Goal: Task Accomplishment & Management: Manage account settings

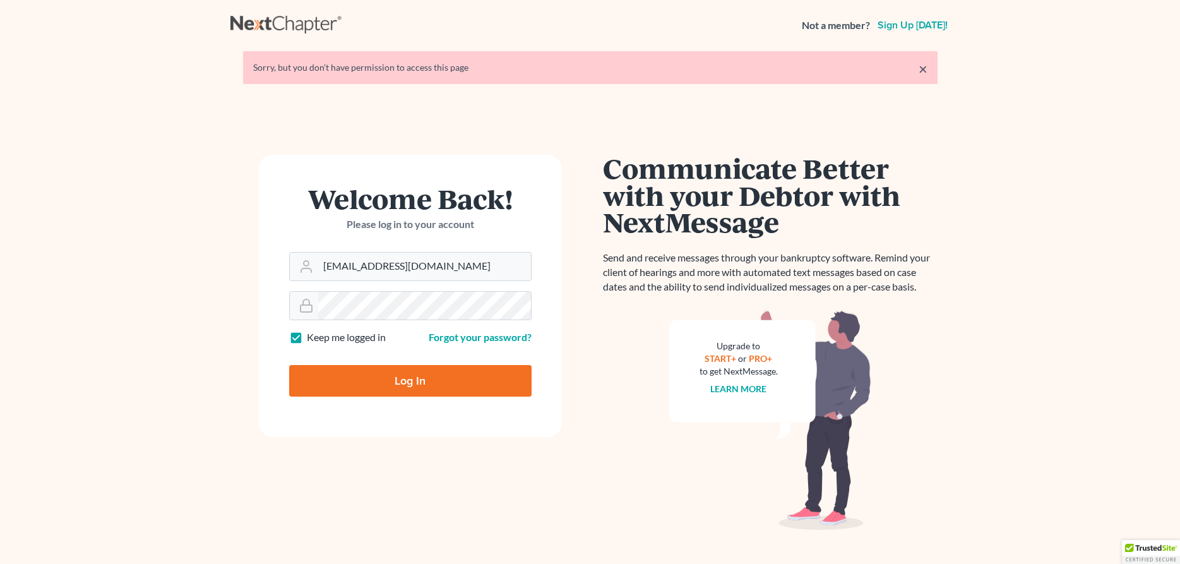
click at [406, 384] on input "Log In" at bounding box center [410, 381] width 242 height 32
type input "Thinking..."
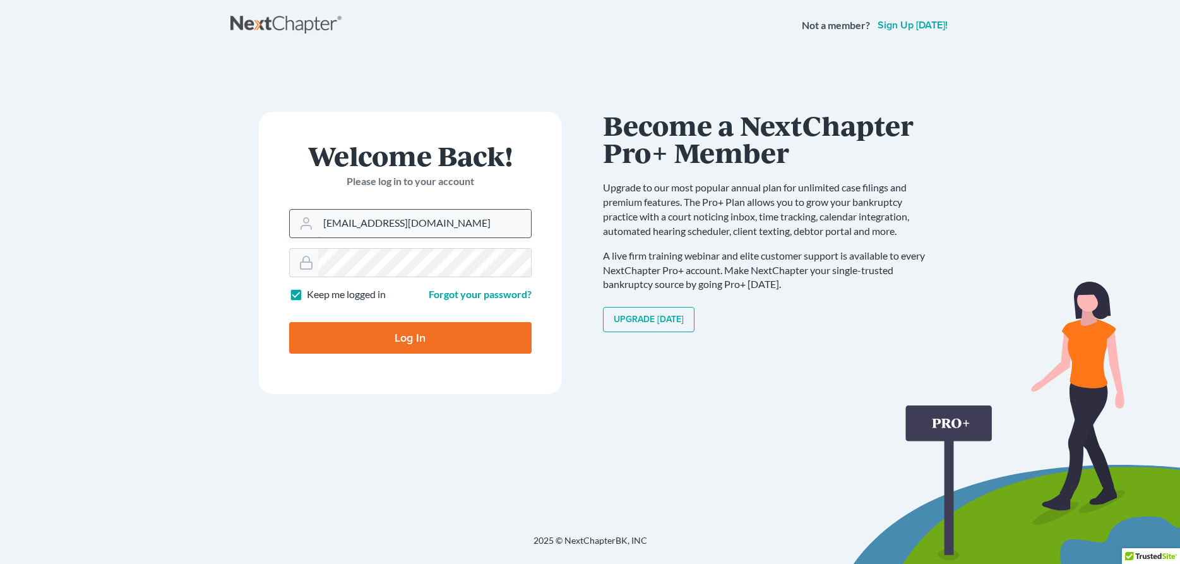
drag, startPoint x: 376, startPoint y: 225, endPoint x: 393, endPoint y: 225, distance: 17.1
click at [393, 225] on input "murphlaw@epix.net" at bounding box center [424, 224] width 213 height 28
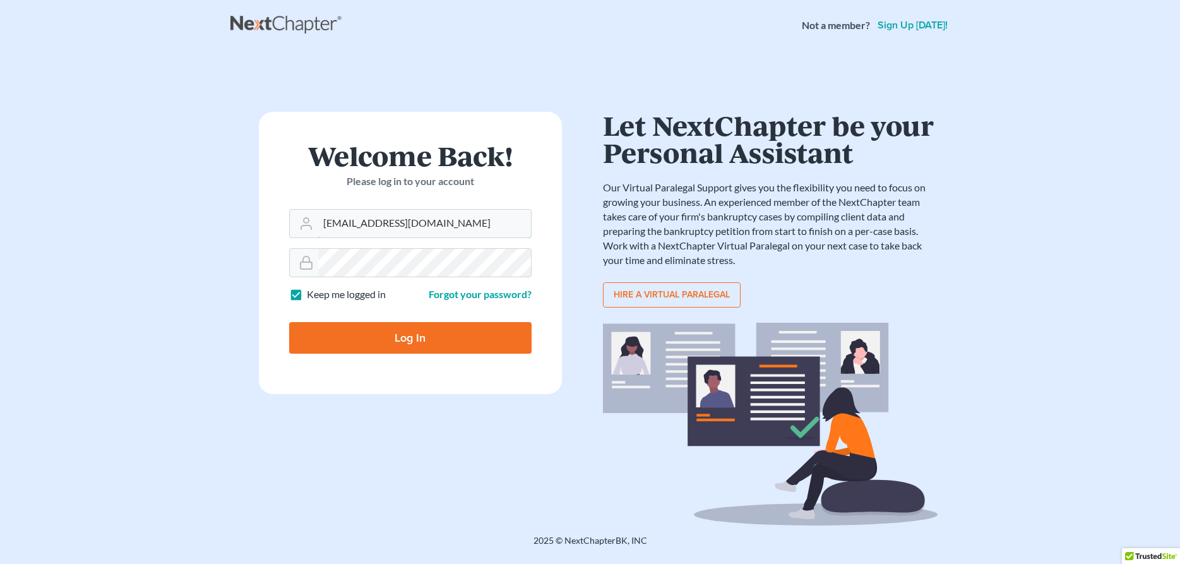
type input "[EMAIL_ADDRESS][DOMAIN_NAME]"
click at [402, 342] on input "Log In" at bounding box center [410, 338] width 242 height 32
type input "Thinking..."
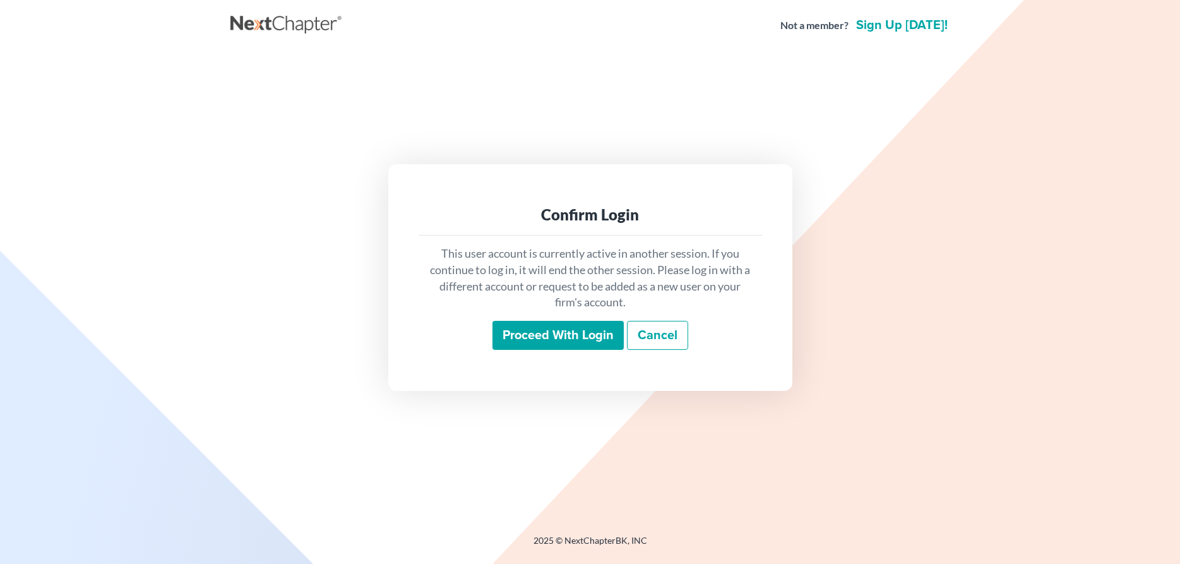
click at [649, 333] on link "Cancel" at bounding box center [657, 335] width 61 height 29
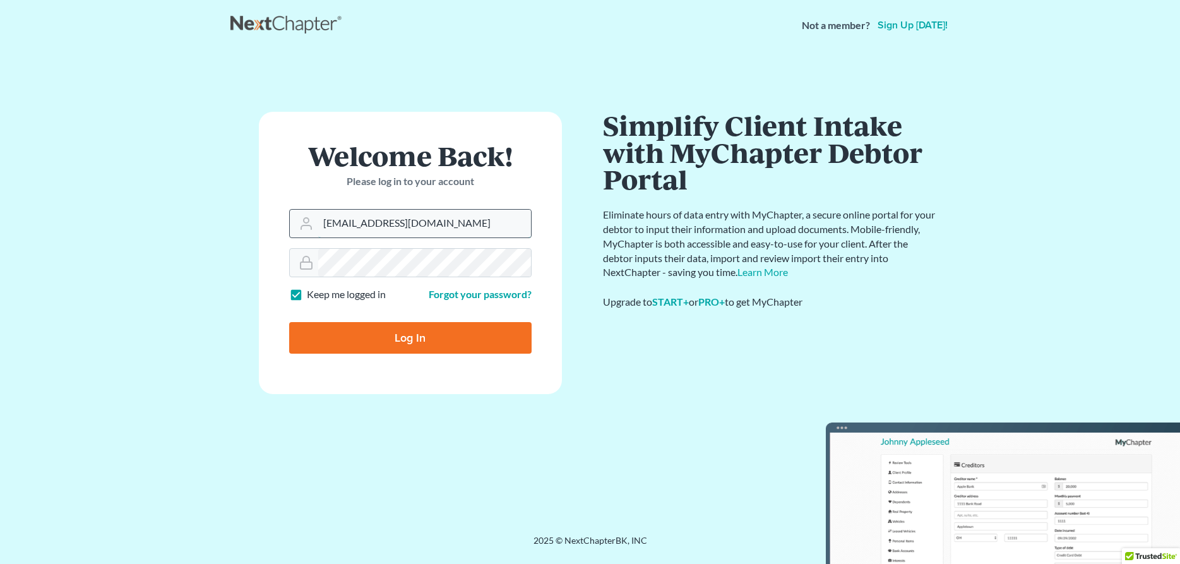
drag, startPoint x: 377, startPoint y: 224, endPoint x: 394, endPoint y: 225, distance: 17.1
click at [394, 225] on input "murphlaw@epix.net" at bounding box center [424, 224] width 213 height 28
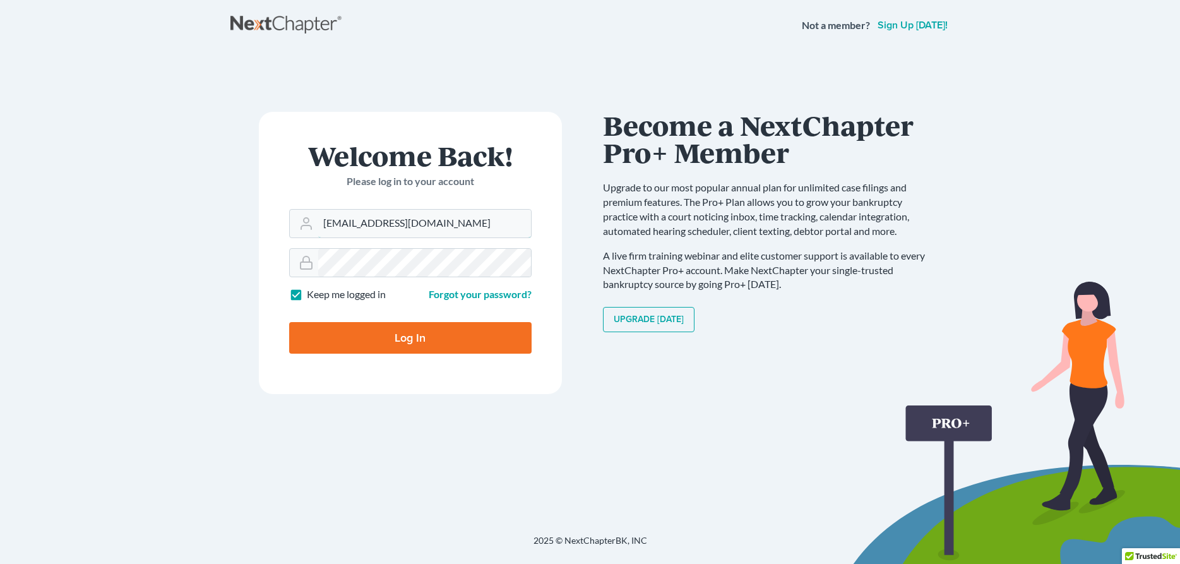
type input "[EMAIL_ADDRESS][DOMAIN_NAME]"
click at [401, 341] on input "Log In" at bounding box center [410, 338] width 242 height 32
type input "Thinking..."
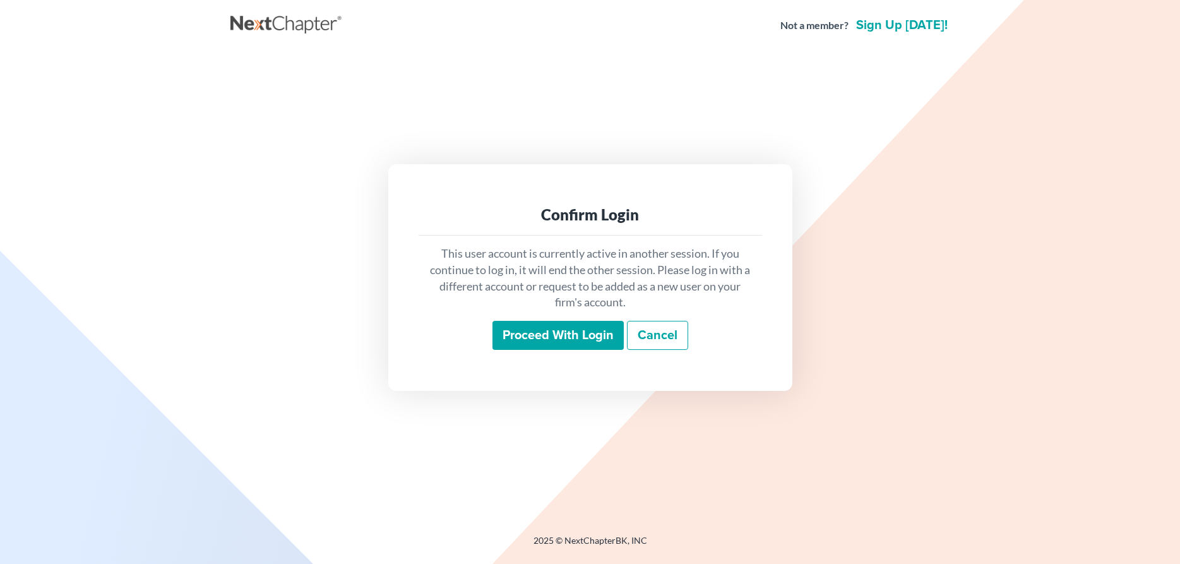
click at [565, 338] on input "Proceed with login" at bounding box center [557, 335] width 131 height 29
